Goal: Information Seeking & Learning: Find specific fact

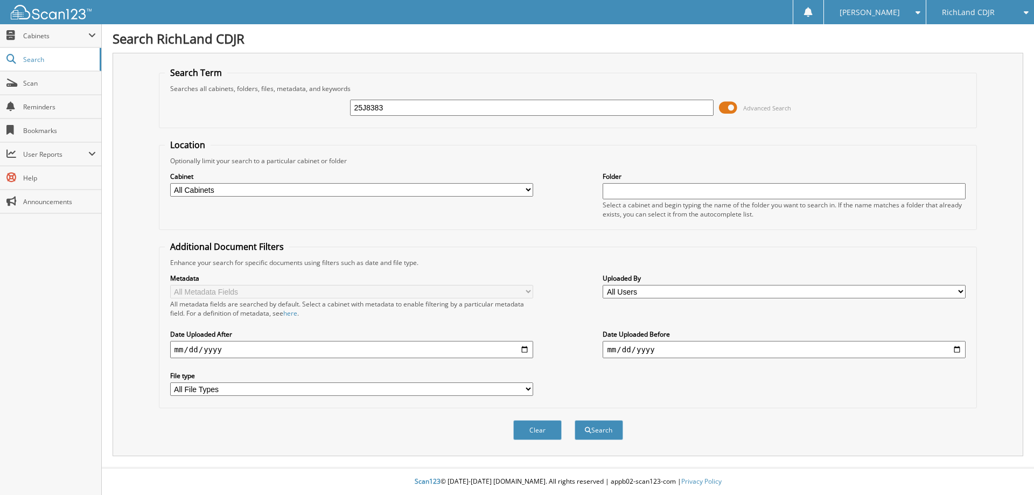
type input "25J8383"
click at [575, 420] on button "Search" at bounding box center [599, 430] width 48 height 20
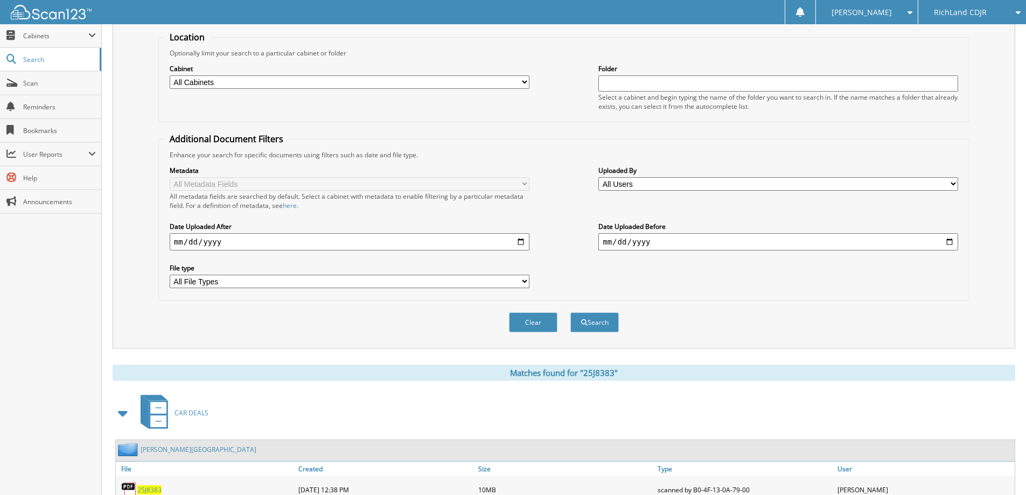
scroll to position [212, 0]
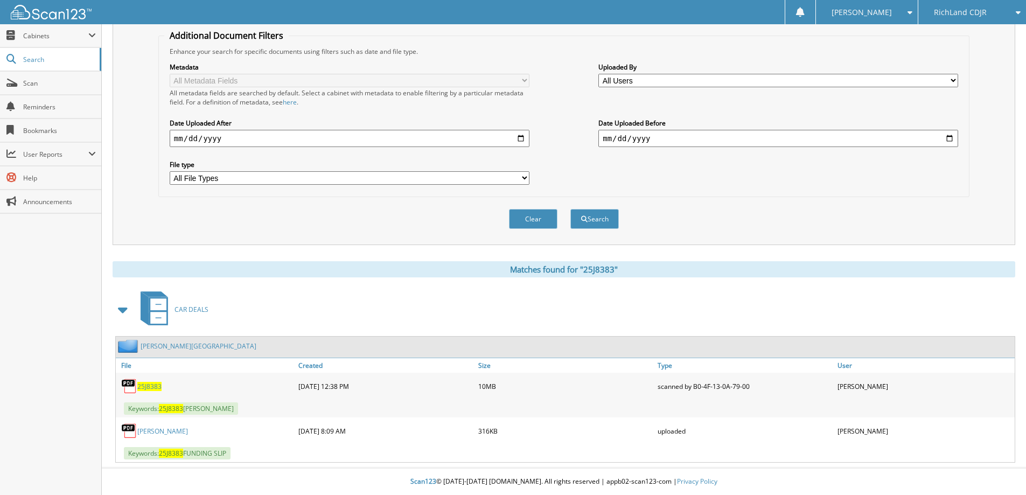
click at [167, 344] on link "[PERSON_NAME][GEOGRAPHIC_DATA]" at bounding box center [199, 346] width 116 height 9
